Goal: Information Seeking & Learning: Learn about a topic

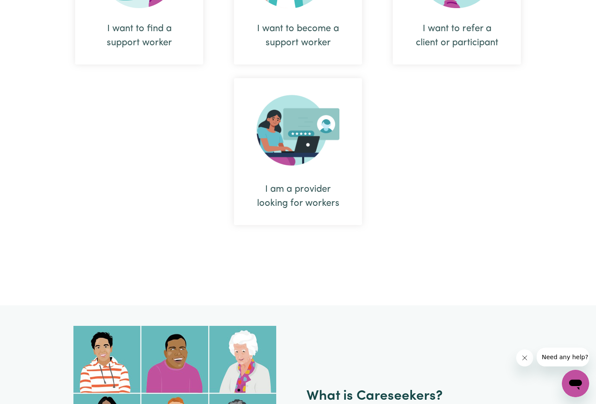
scroll to position [305, 0]
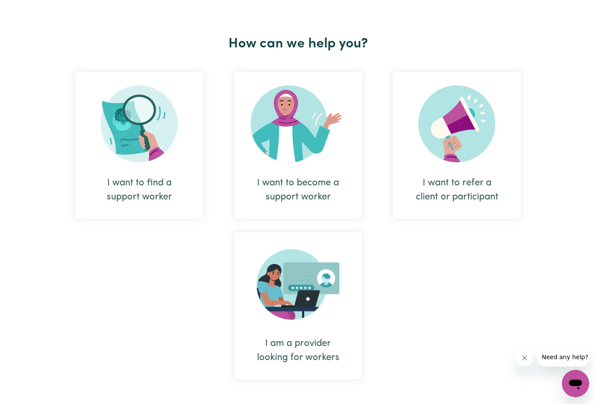
click at [311, 350] on div "I am a provider looking for workers" at bounding box center [298, 351] width 87 height 28
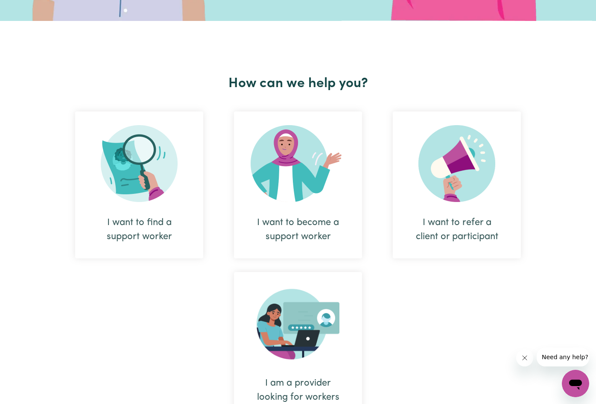
scroll to position [277, 0]
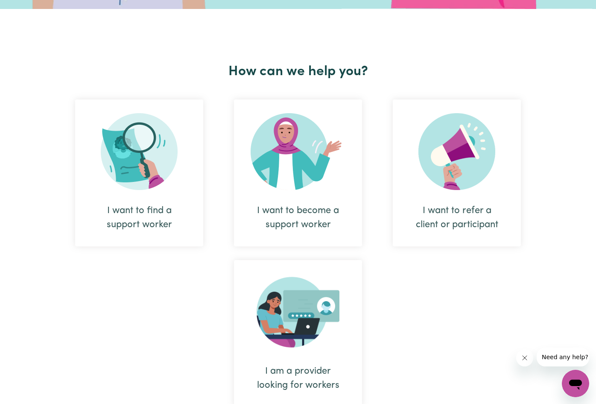
click at [166, 218] on div "I want to find a support worker" at bounding box center [139, 218] width 87 height 28
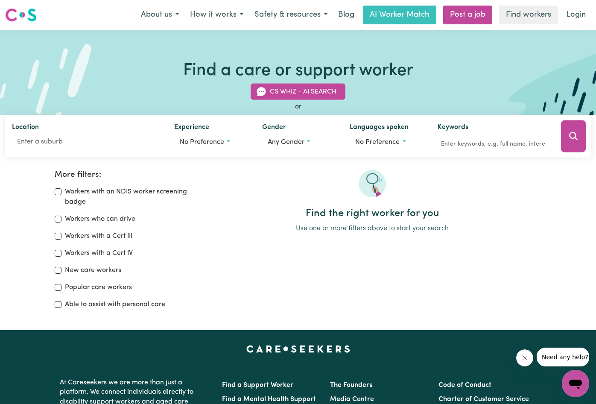
click at [59, 235] on input "Workers with a Cert III" at bounding box center [58, 236] width 7 height 7
checkbox input "true"
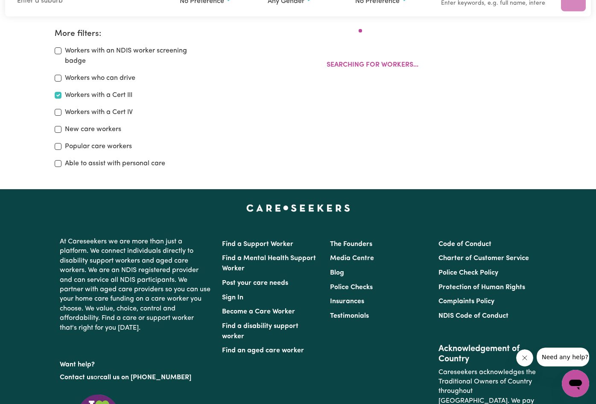
scroll to position [143, 0]
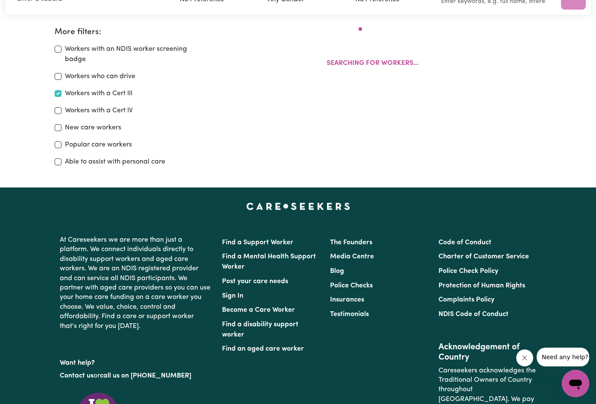
click at [57, 112] on input "Workers with a Cert IV" at bounding box center [58, 110] width 7 height 7
checkbox input "true"
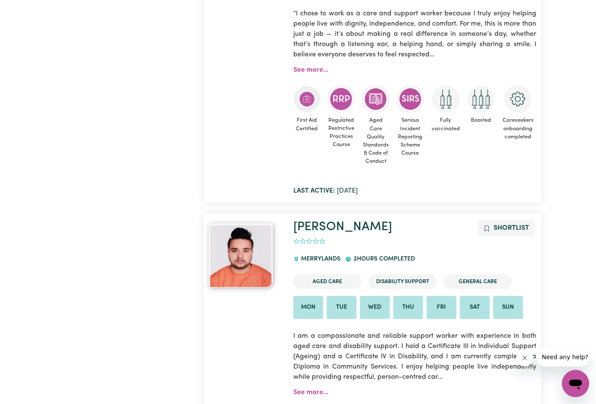
scroll to position [1618, 0]
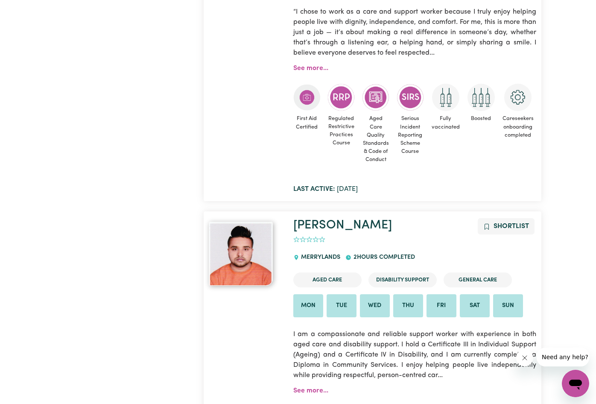
click at [367, 63] on p "“I chose to work as a care and support worker because I truly enjoy helping peo…" at bounding box center [414, 33] width 243 height 62
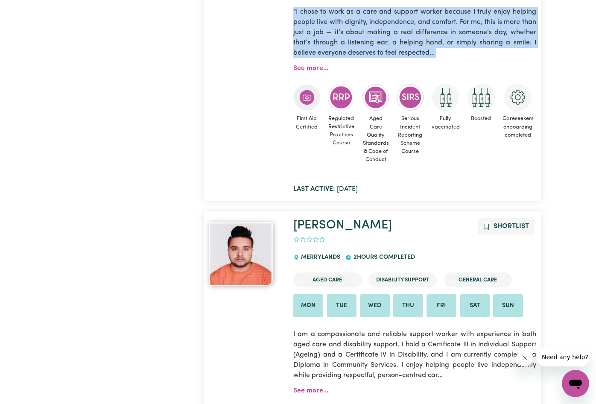
click at [367, 63] on p "“I chose to work as a care and support worker because I truly enjoy helping peo…" at bounding box center [414, 33] width 243 height 62
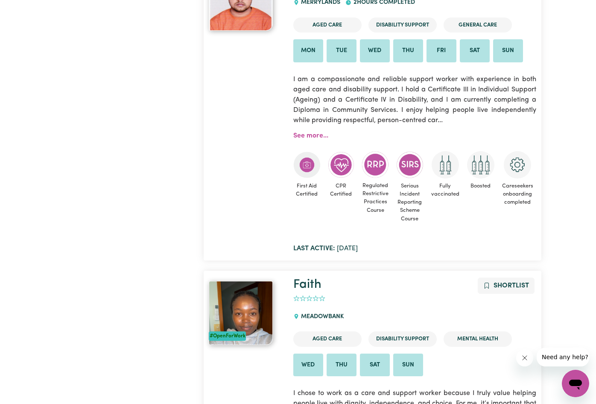
scroll to position [1879, 0]
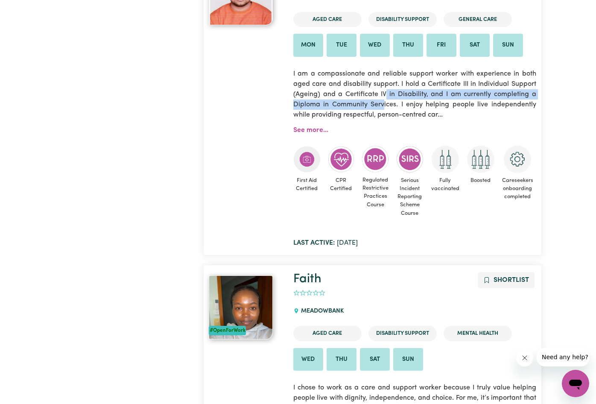
click at [385, 125] on p "I am a compassionate and reliable support worker with experience in both aged c…" at bounding box center [414, 95] width 243 height 62
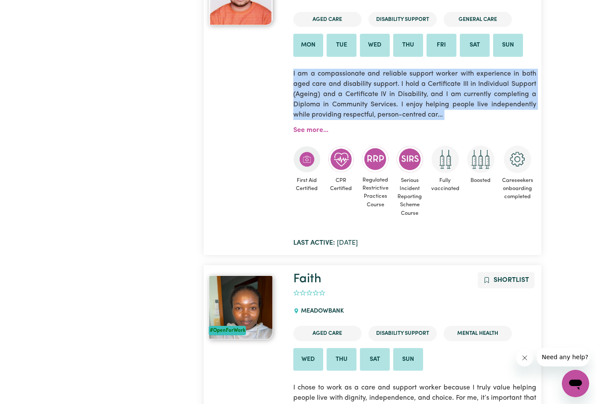
click at [385, 125] on p "I am a compassionate and reliable support worker with experience in both aged c…" at bounding box center [414, 95] width 243 height 62
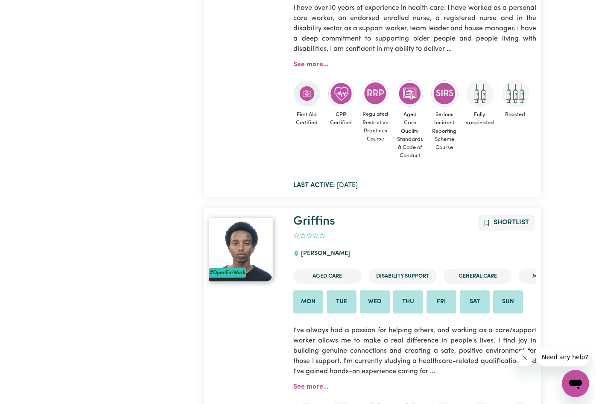
scroll to position [4754, 0]
